Goal: Task Accomplishment & Management: Manage account settings

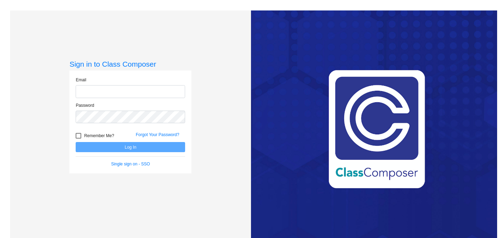
type input "[EMAIL_ADDRESS][DOMAIN_NAME]"
click at [96, 148] on button "Log In" at bounding box center [131, 147] width 110 height 10
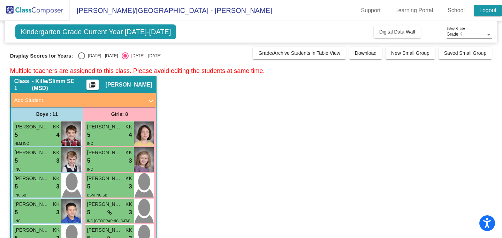
click at [485, 12] on link "Logout" at bounding box center [488, 10] width 28 height 11
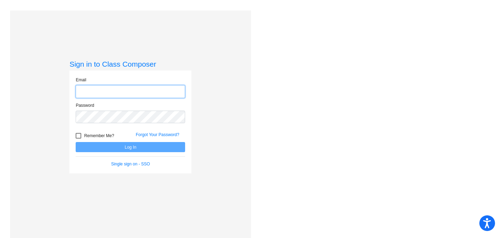
type input "[EMAIL_ADDRESS][DOMAIN_NAME]"
